Goal: Check status

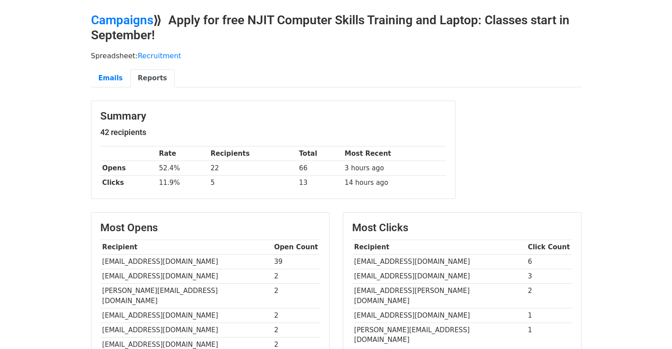
scroll to position [44, 0]
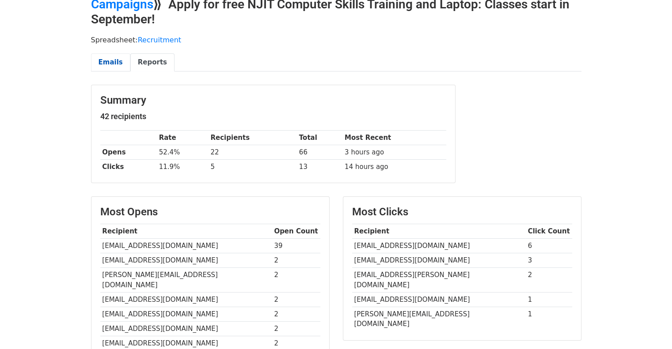
click at [115, 55] on link "Emails" at bounding box center [110, 62] width 39 height 18
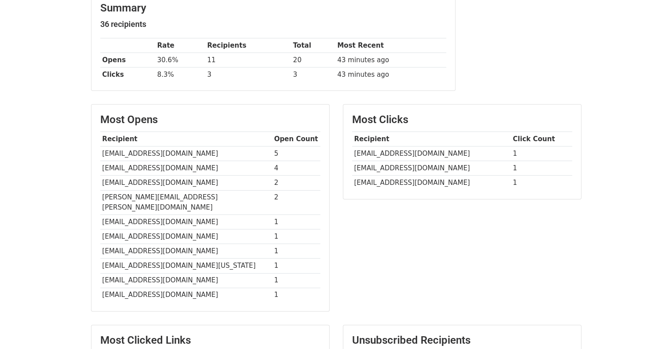
scroll to position [83, 0]
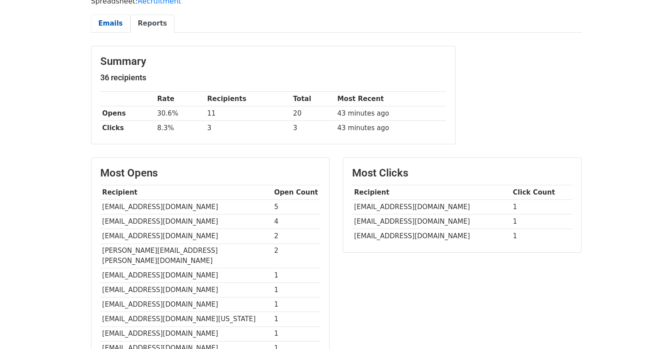
click at [115, 20] on link "Emails" at bounding box center [110, 24] width 39 height 18
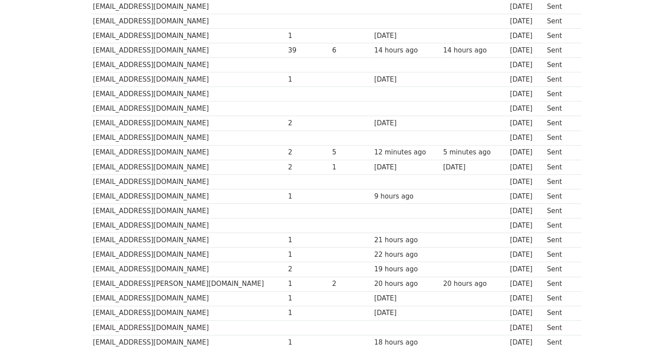
scroll to position [486, 0]
